Goal: Transaction & Acquisition: Purchase product/service

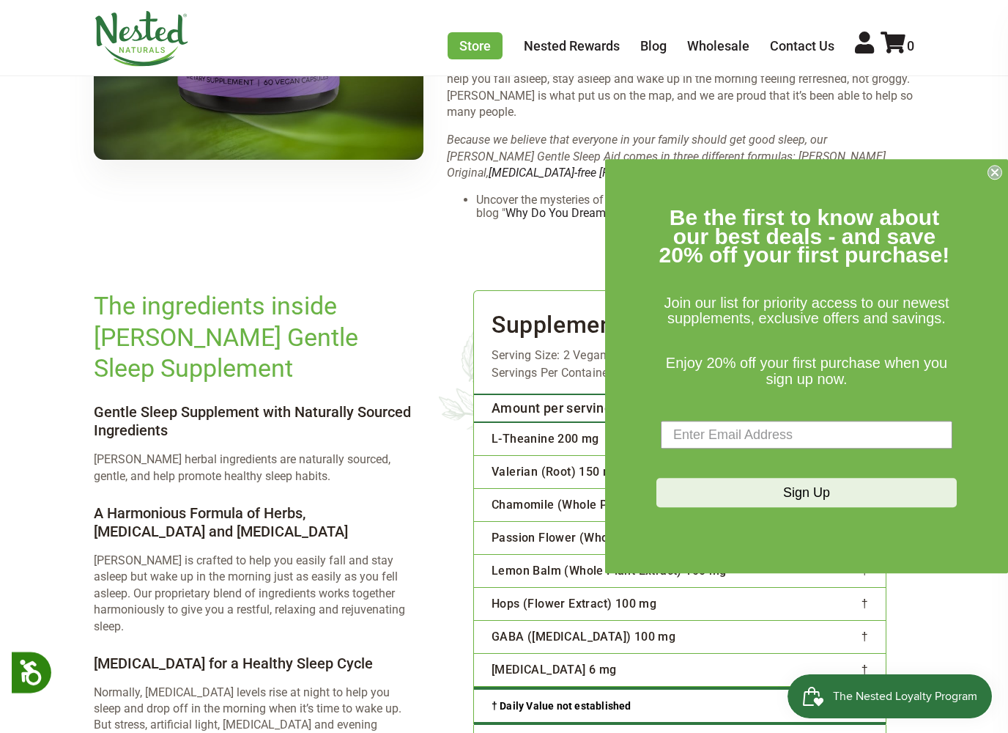
scroll to position [2196, 0]
click at [994, 177] on circle "Close dialog" at bounding box center [995, 173] width 14 height 14
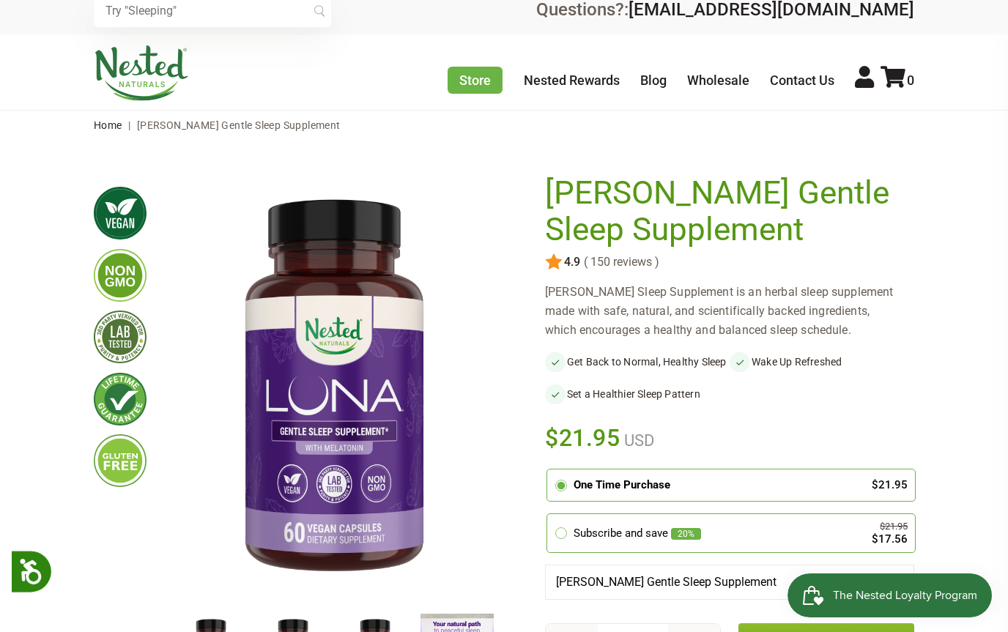
scroll to position [0, 0]
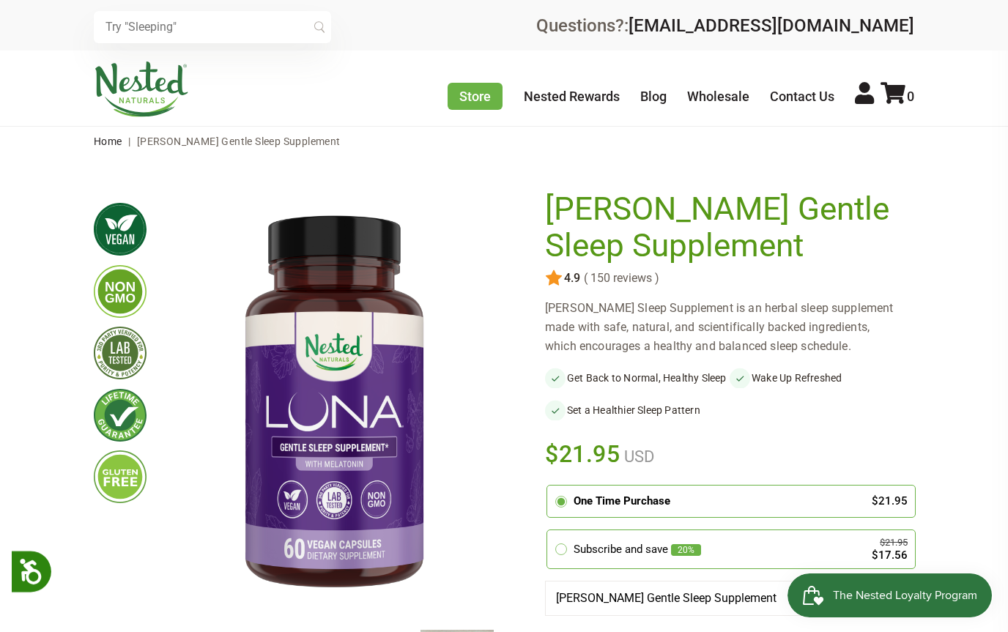
click at [475, 96] on link "Store" at bounding box center [475, 96] width 55 height 27
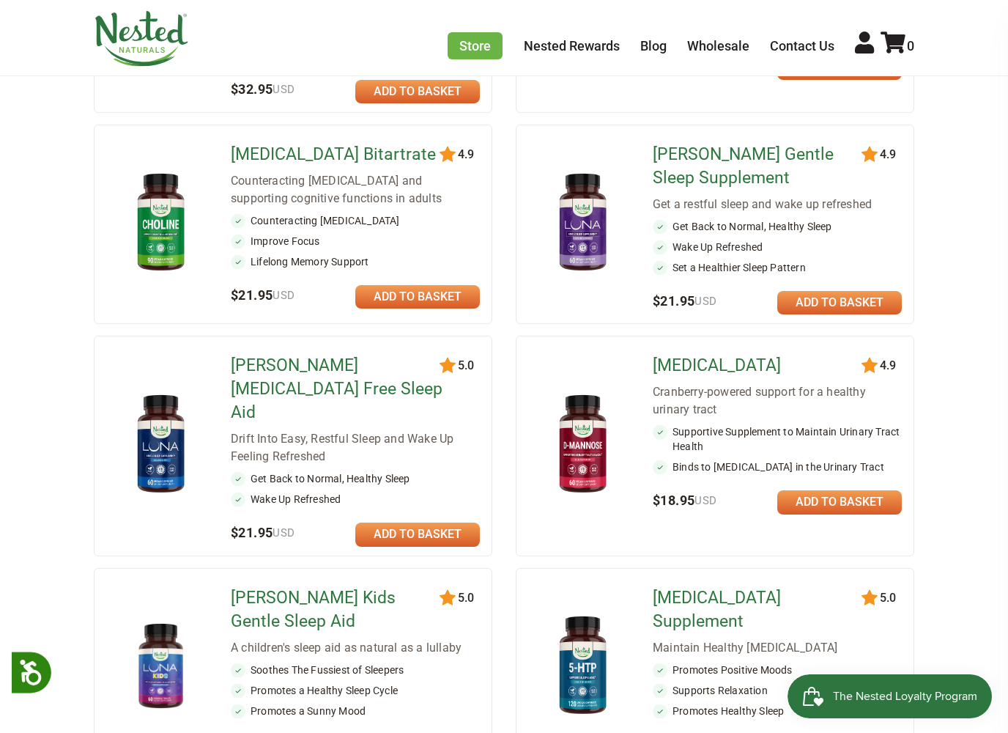
scroll to position [456, 0]
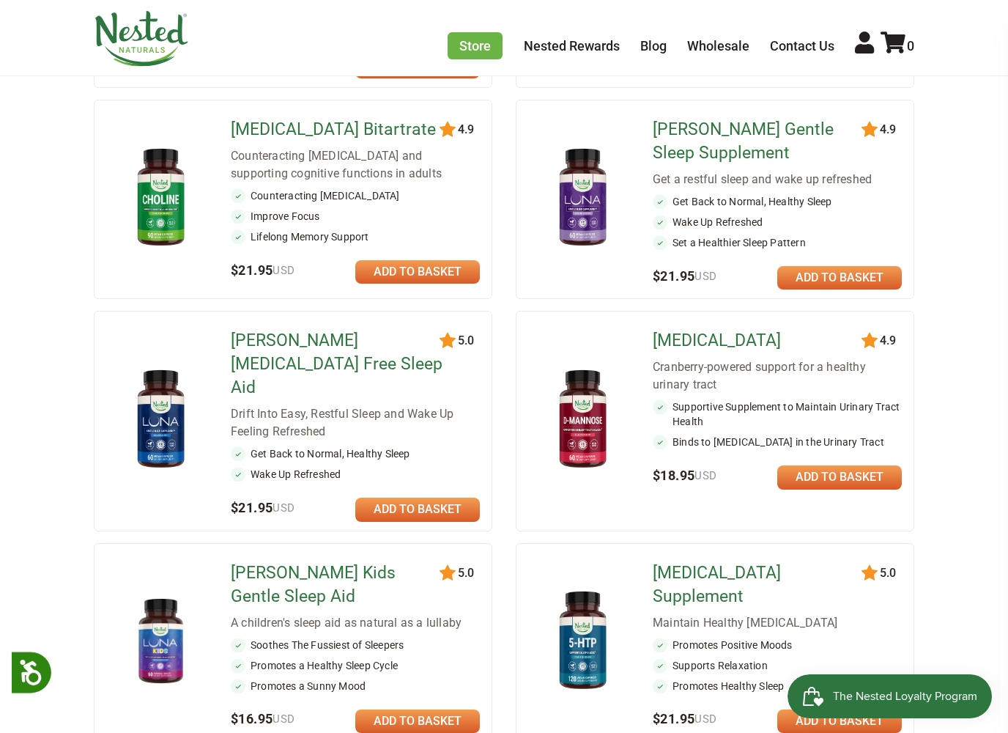
click at [425, 497] on link at bounding box center [417, 508] width 125 height 23
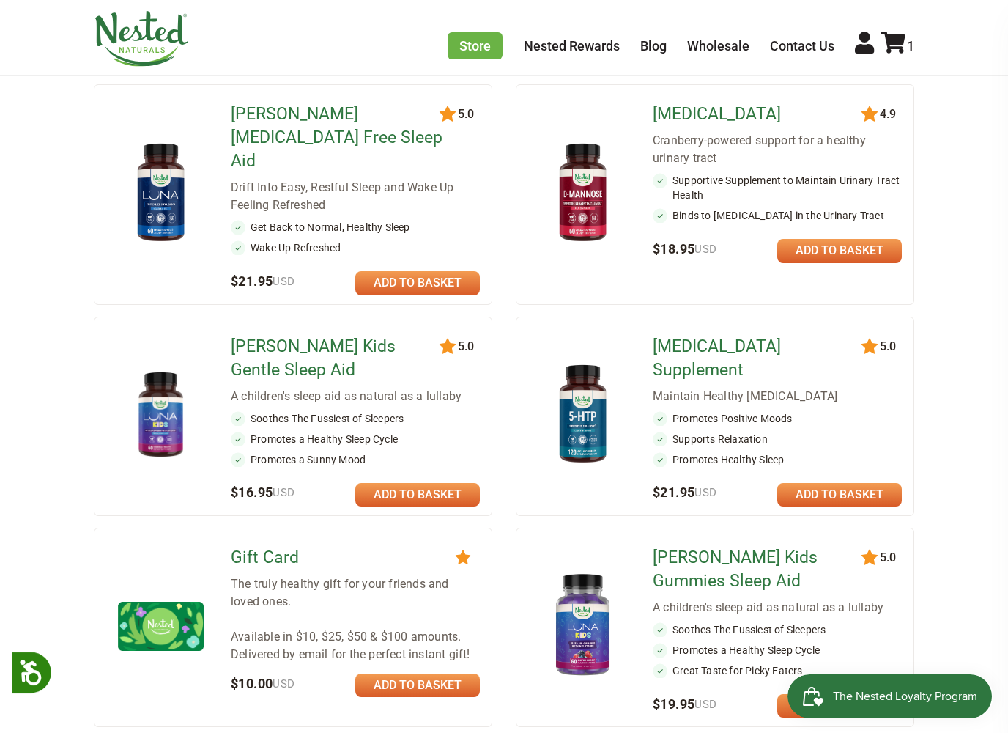
scroll to position [683, 0]
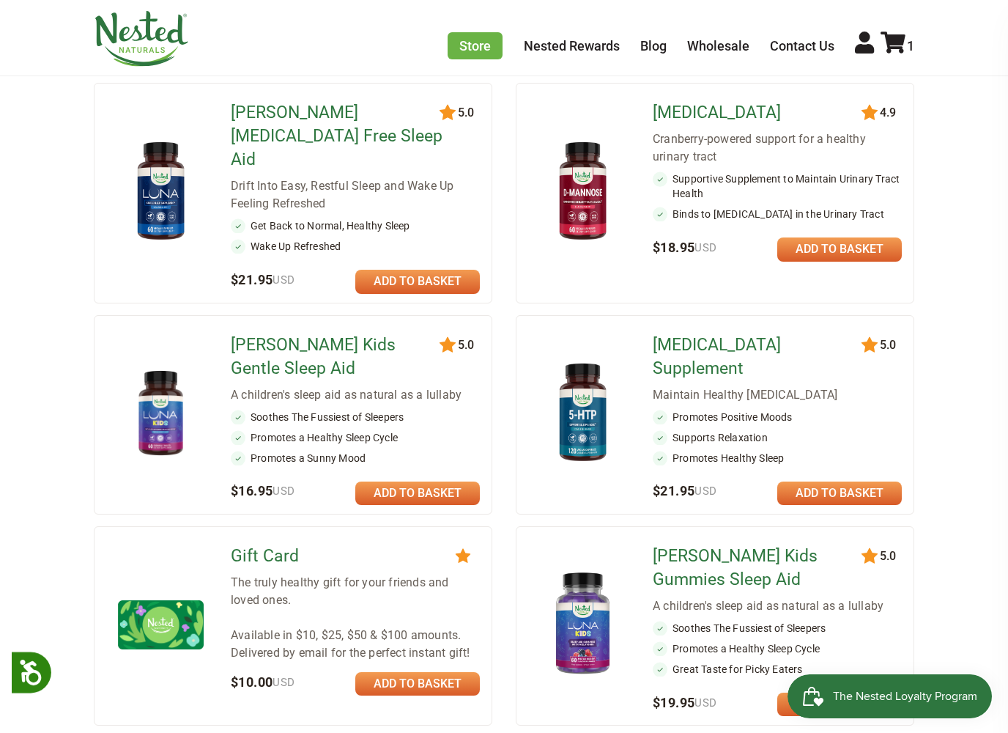
click at [902, 37] on icon at bounding box center [892, 42] width 25 height 22
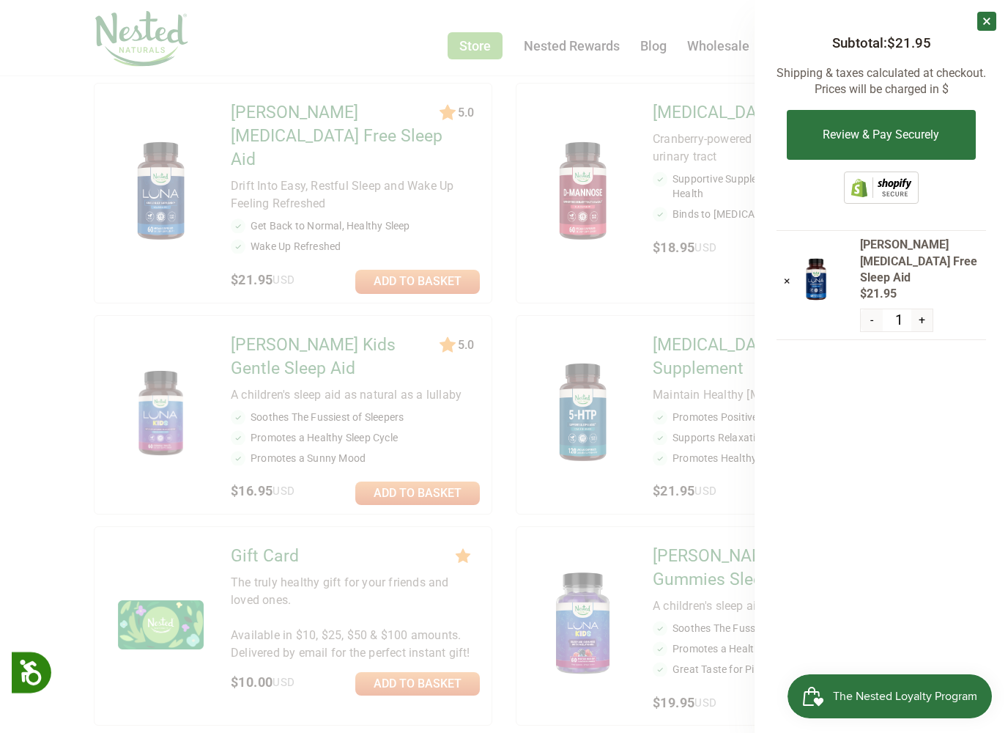
click at [873, 138] on button "Review & Pay Securely" at bounding box center [881, 135] width 188 height 50
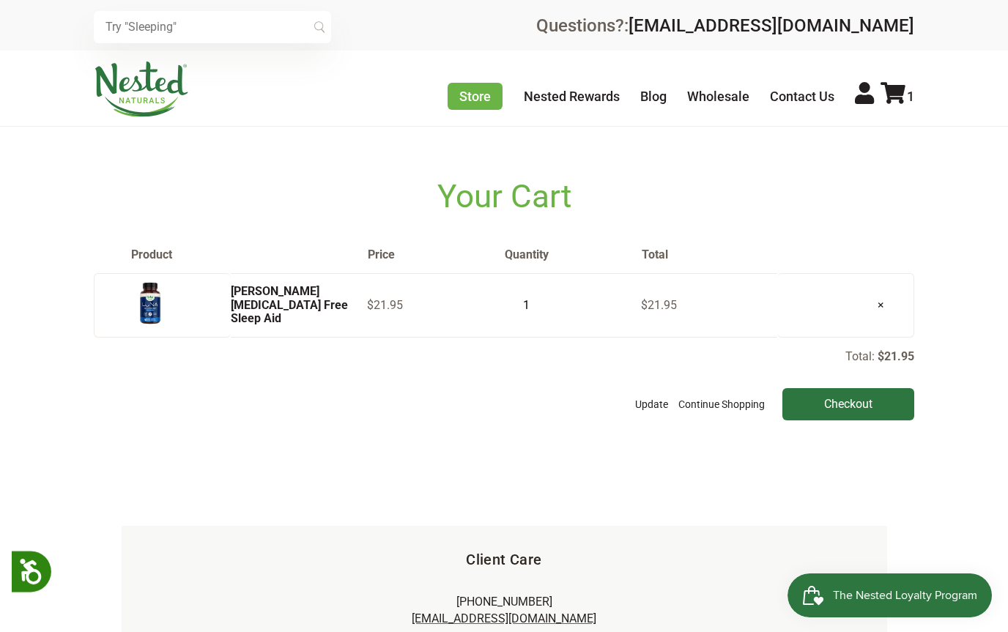
click at [845, 396] on input "Checkout" at bounding box center [848, 404] width 132 height 32
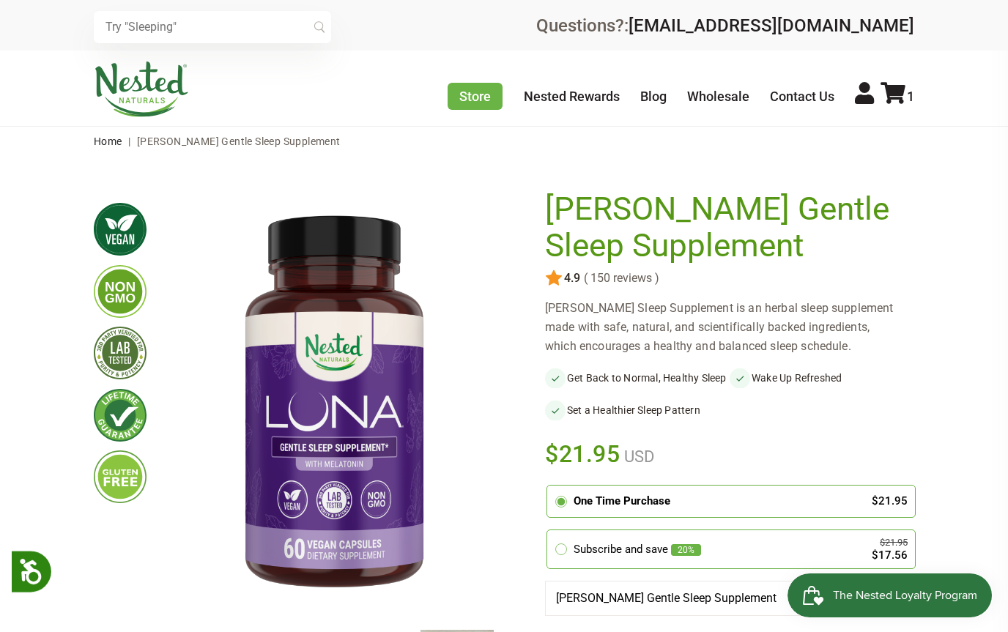
click at [485, 101] on link "Store" at bounding box center [475, 96] width 55 height 27
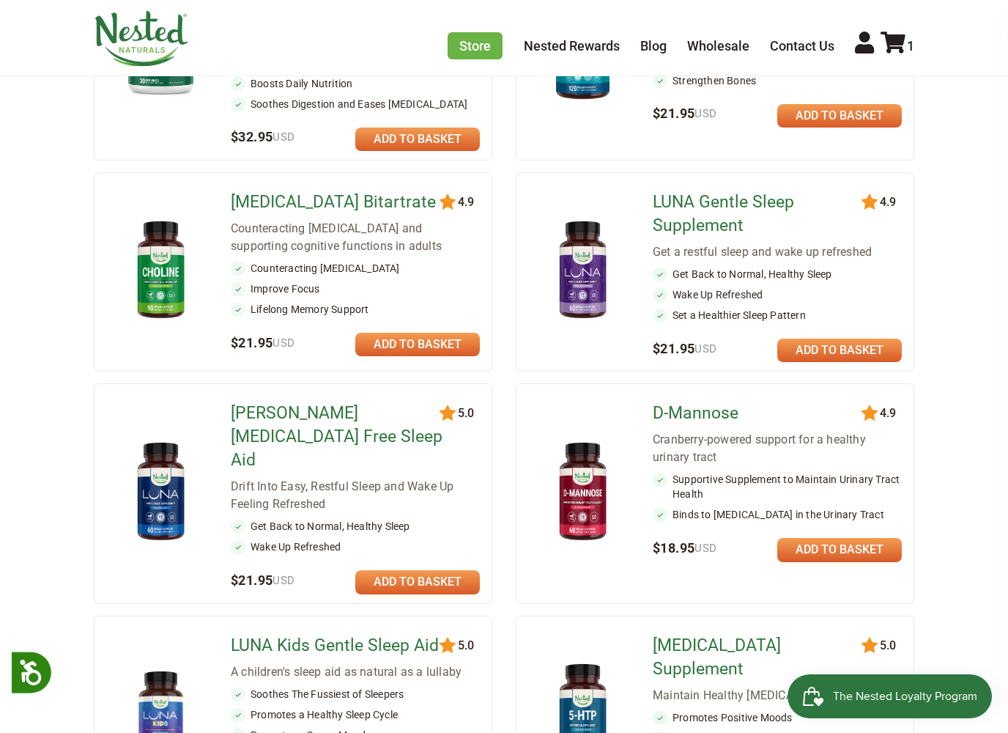
scroll to position [433, 0]
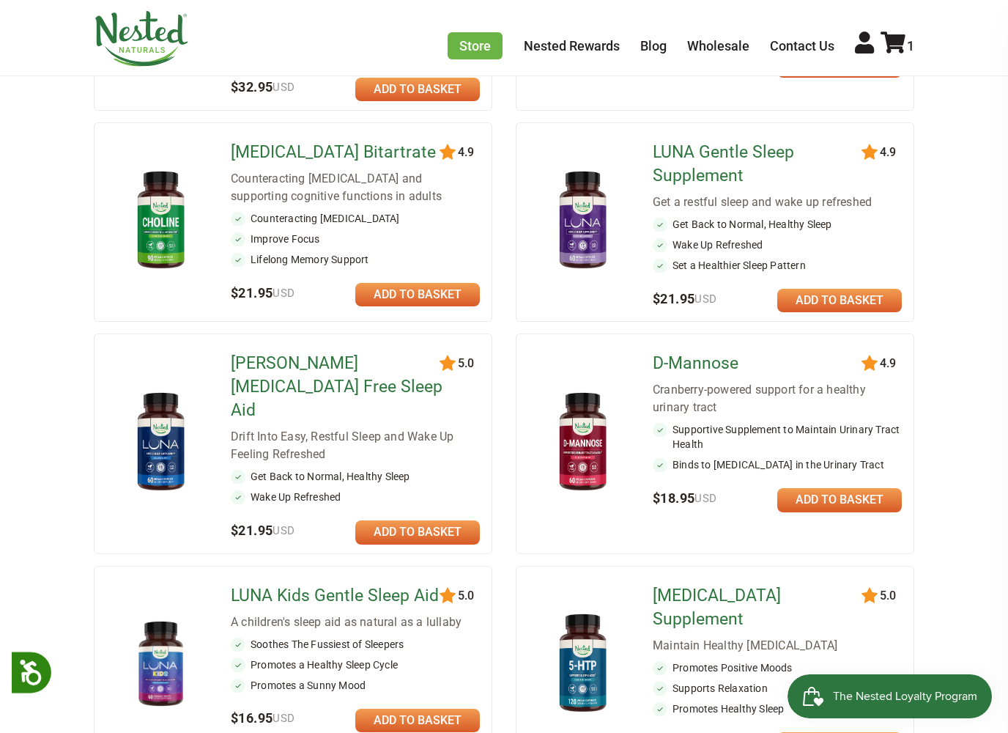
click at [440, 520] on link at bounding box center [417, 531] width 125 height 23
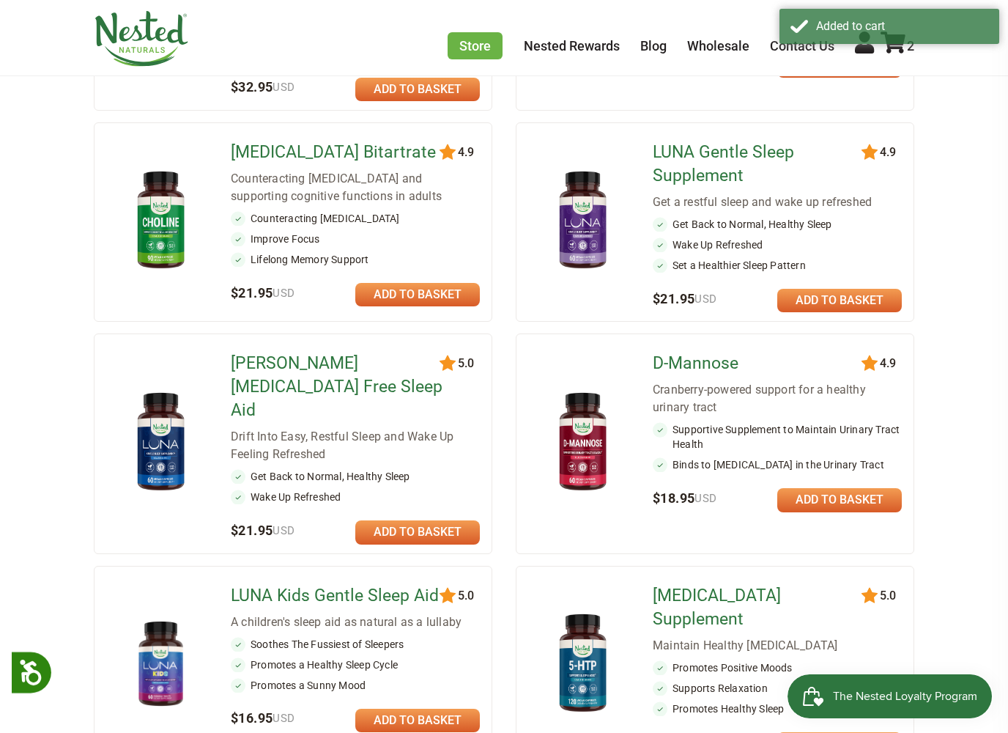
click at [435, 520] on link at bounding box center [417, 531] width 125 height 23
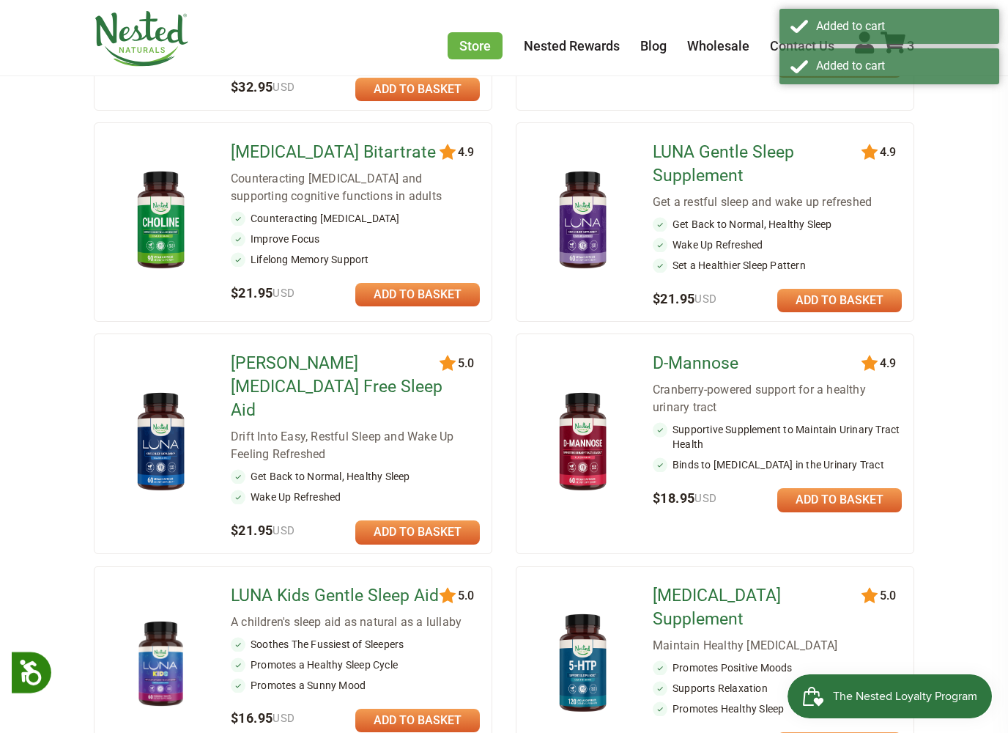
click at [902, 70] on div "Added to cart" at bounding box center [902, 65] width 172 height 13
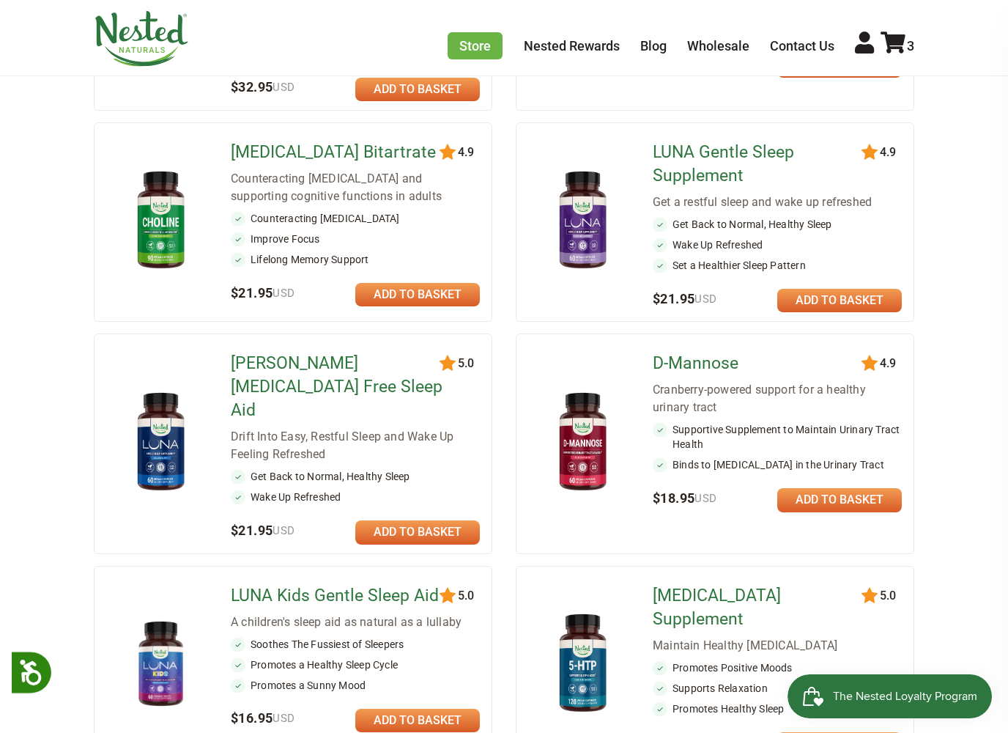
click at [889, 37] on icon at bounding box center [892, 42] width 25 height 22
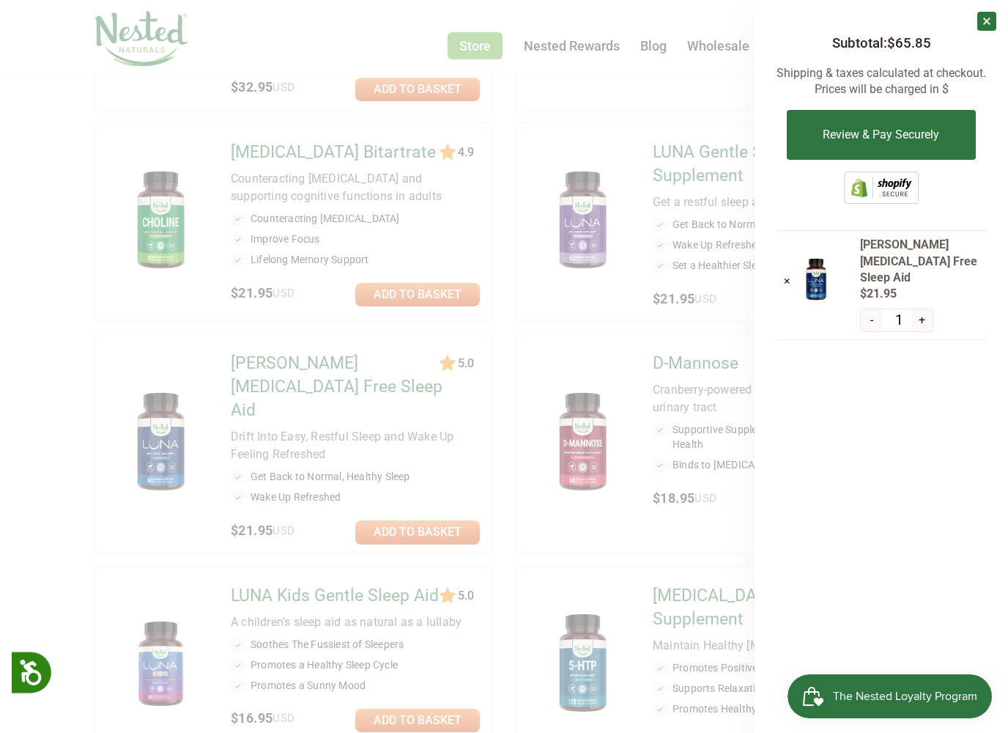
click at [897, 130] on button "Review & Pay Securely" at bounding box center [881, 135] width 188 height 50
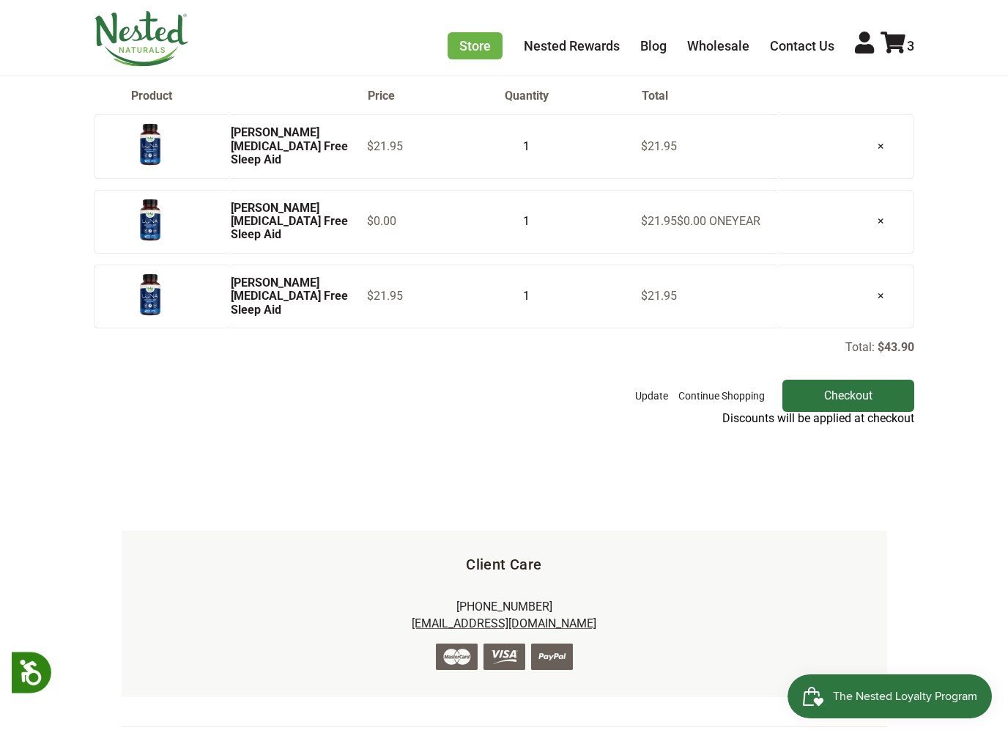
scroll to position [160, 0]
click at [871, 396] on input "Checkout" at bounding box center [848, 395] width 132 height 32
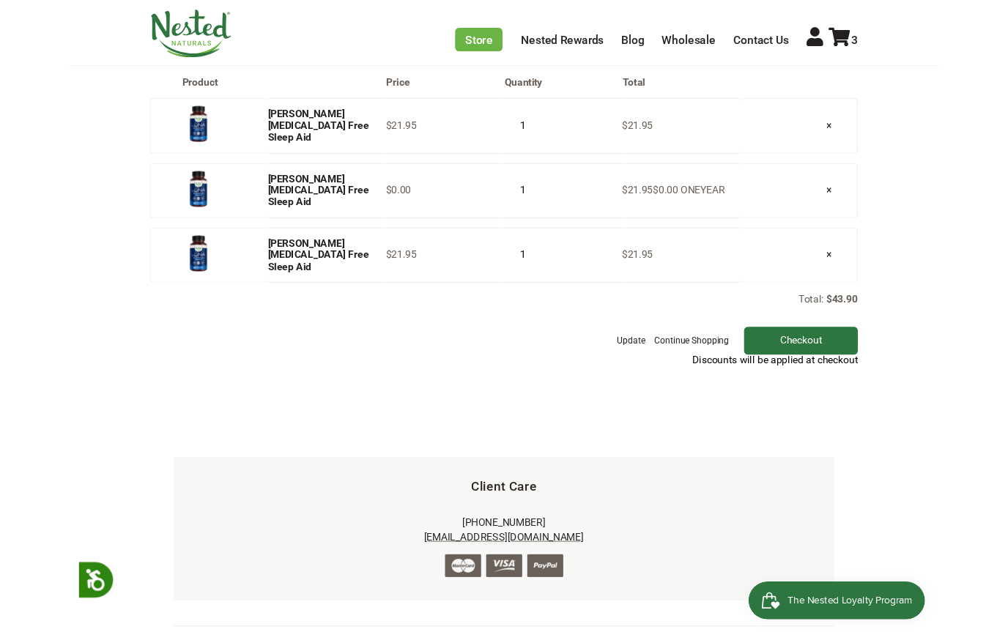
scroll to position [201, 0]
